Goal: Information Seeking & Learning: Learn about a topic

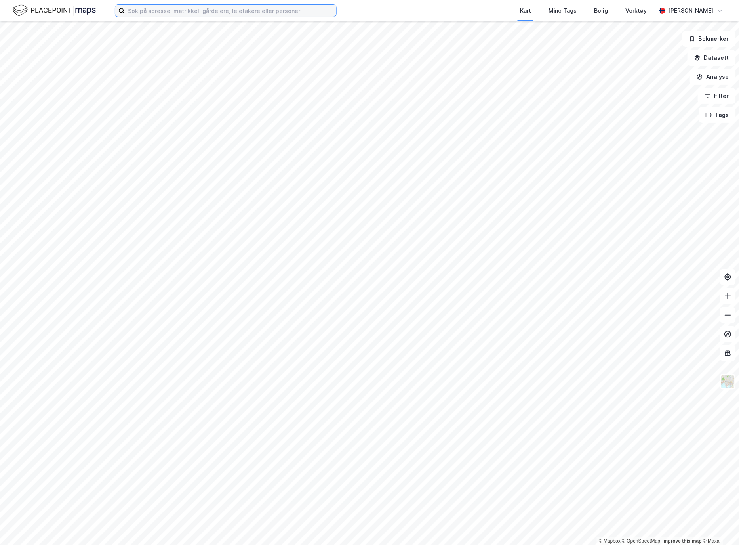
click at [193, 8] on input at bounding box center [231, 11] width 212 height 12
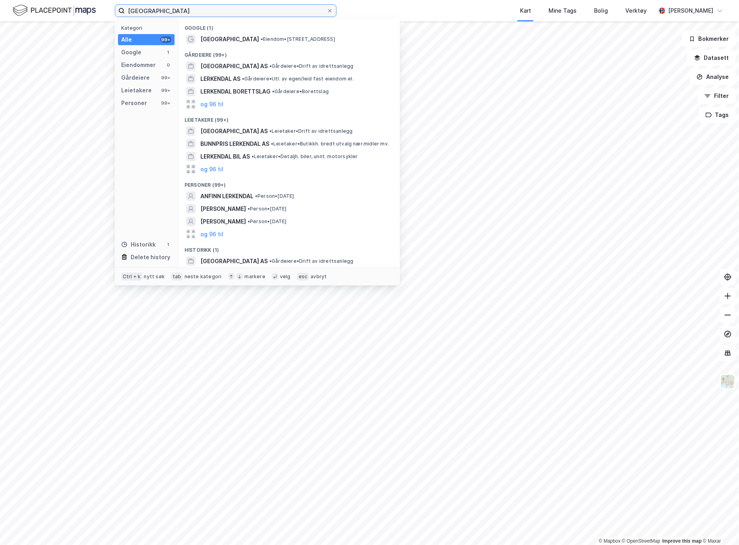
type input "[GEOGRAPHIC_DATA]"
click at [246, 65] on span "[GEOGRAPHIC_DATA] AS" at bounding box center [233, 66] width 67 height 10
